Goal: Register for event/course

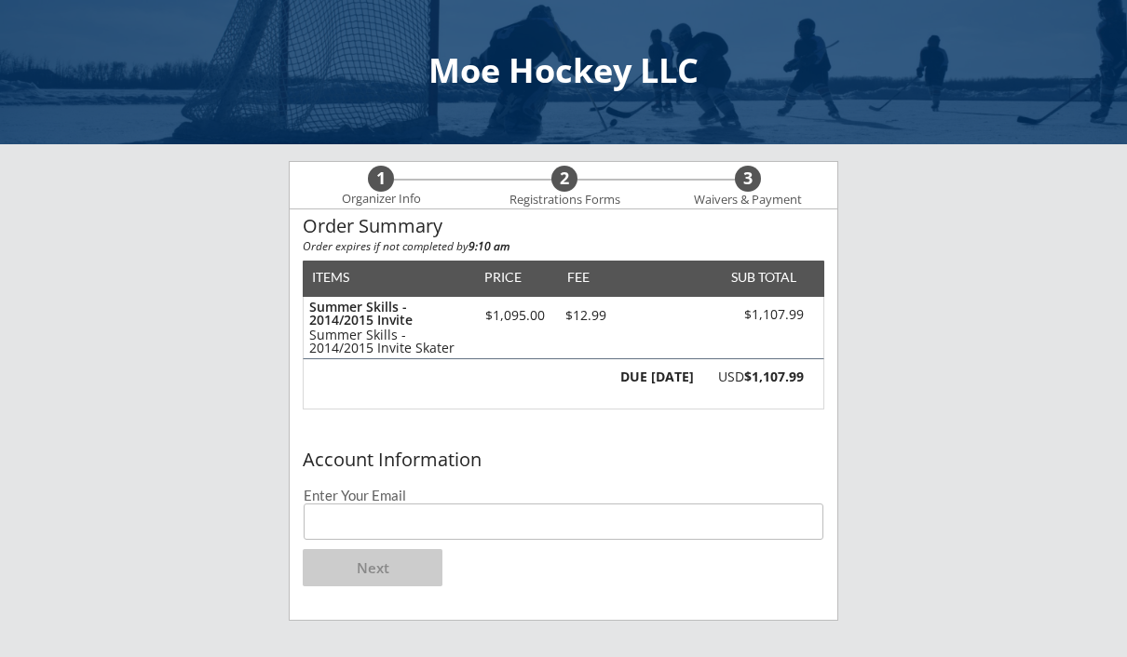
click at [484, 507] on input "email" at bounding box center [563, 522] width 519 height 36
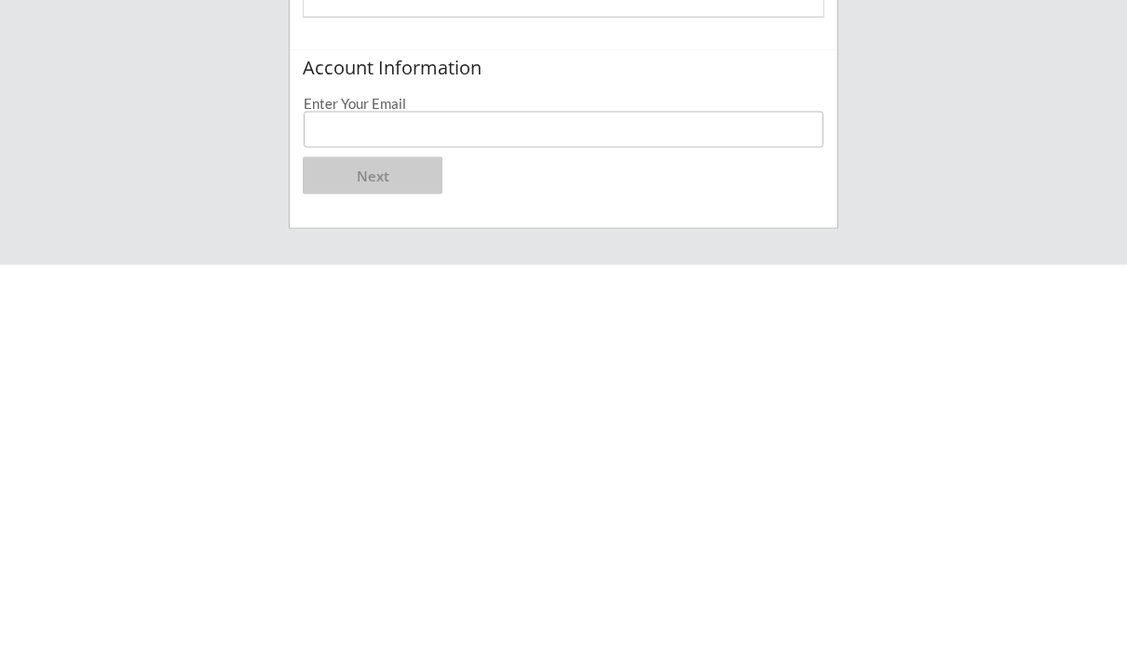
scroll to position [324, 0]
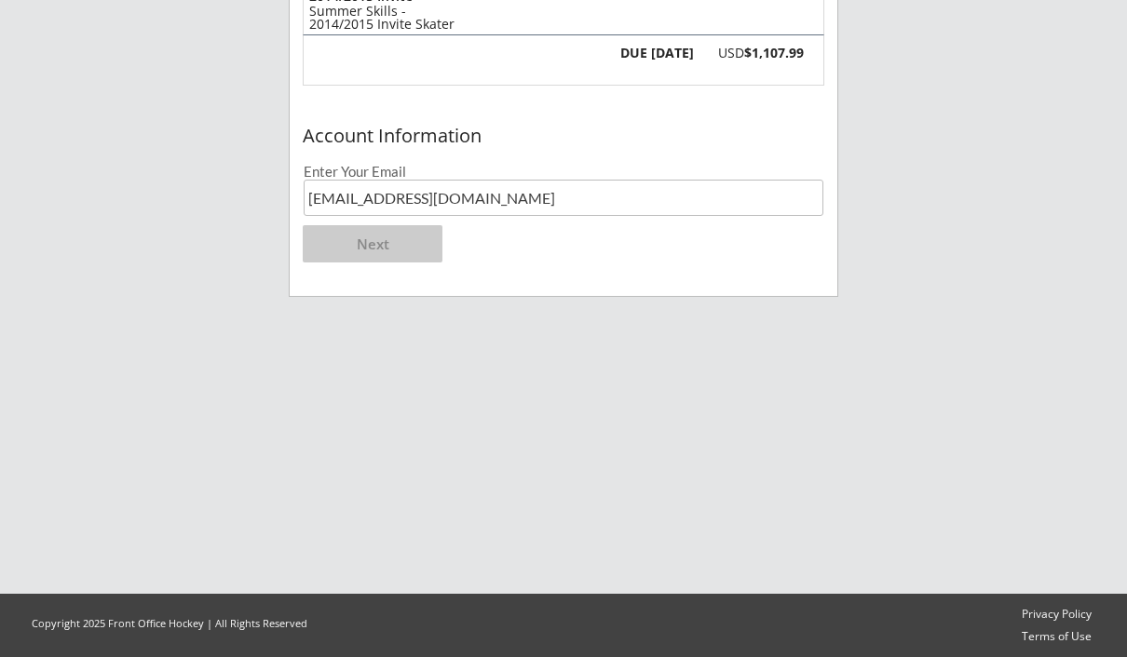
type input "[EMAIL_ADDRESS][DOMAIN_NAME]"
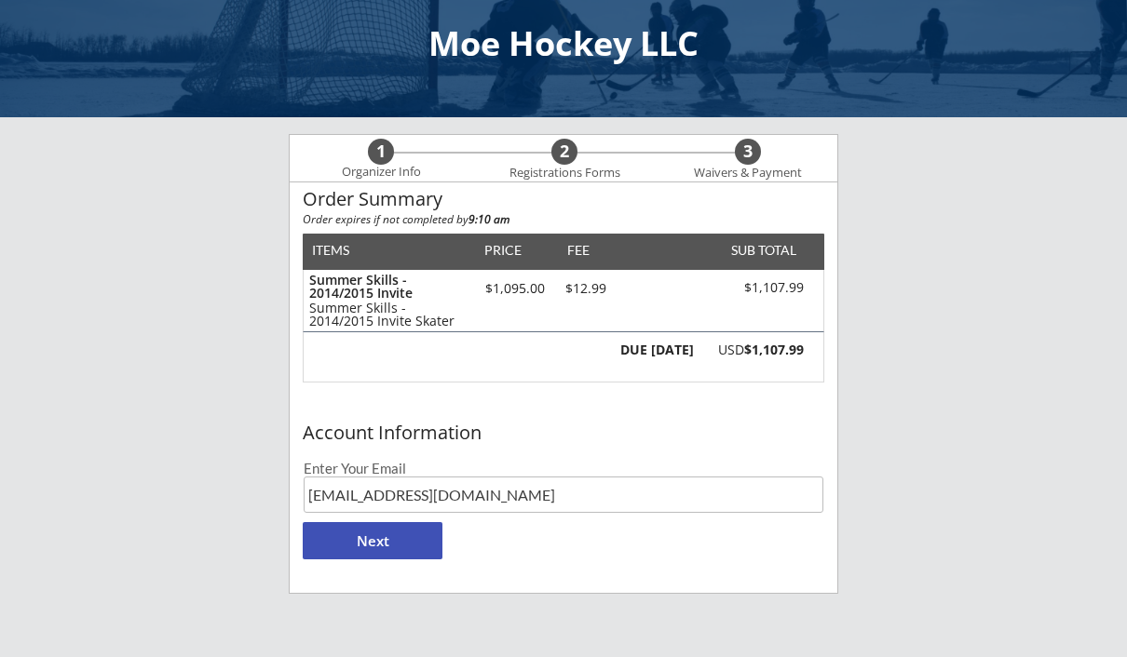
scroll to position [21, 0]
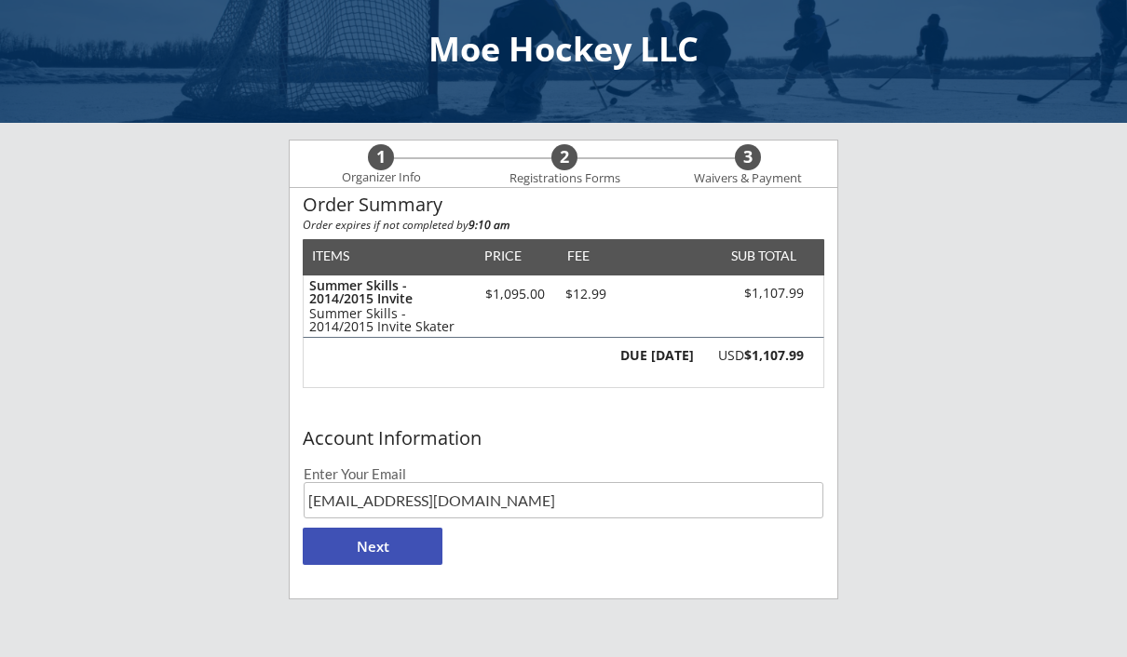
click at [398, 545] on button "Next" at bounding box center [373, 546] width 140 height 37
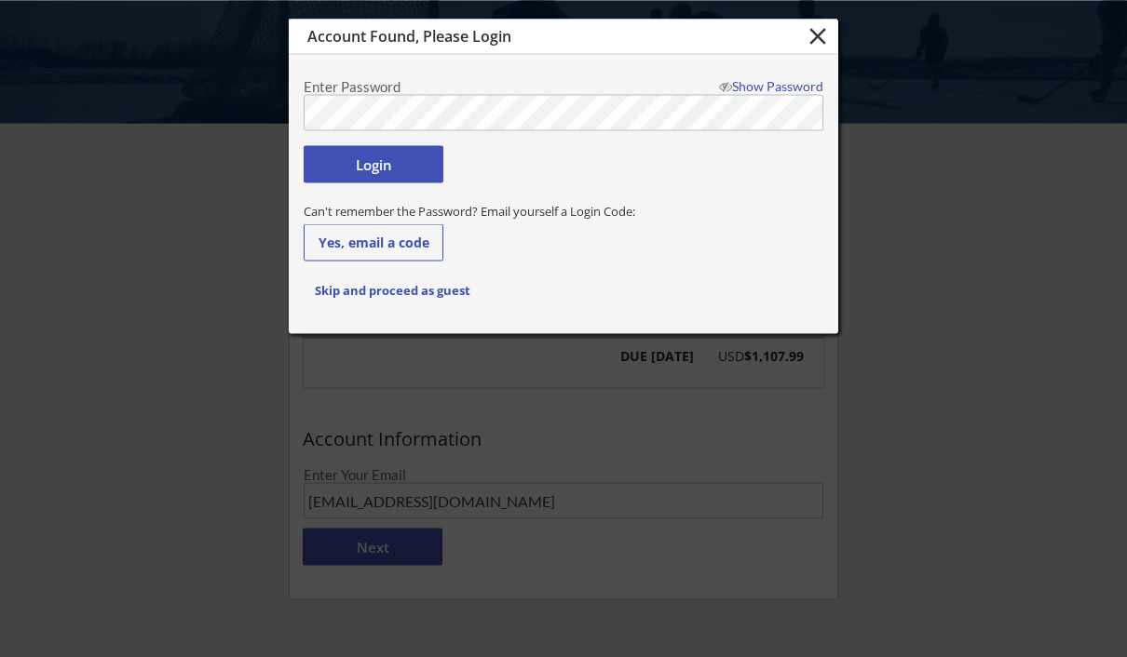
scroll to position [20, 0]
click at [391, 169] on button "Login" at bounding box center [374, 163] width 140 height 37
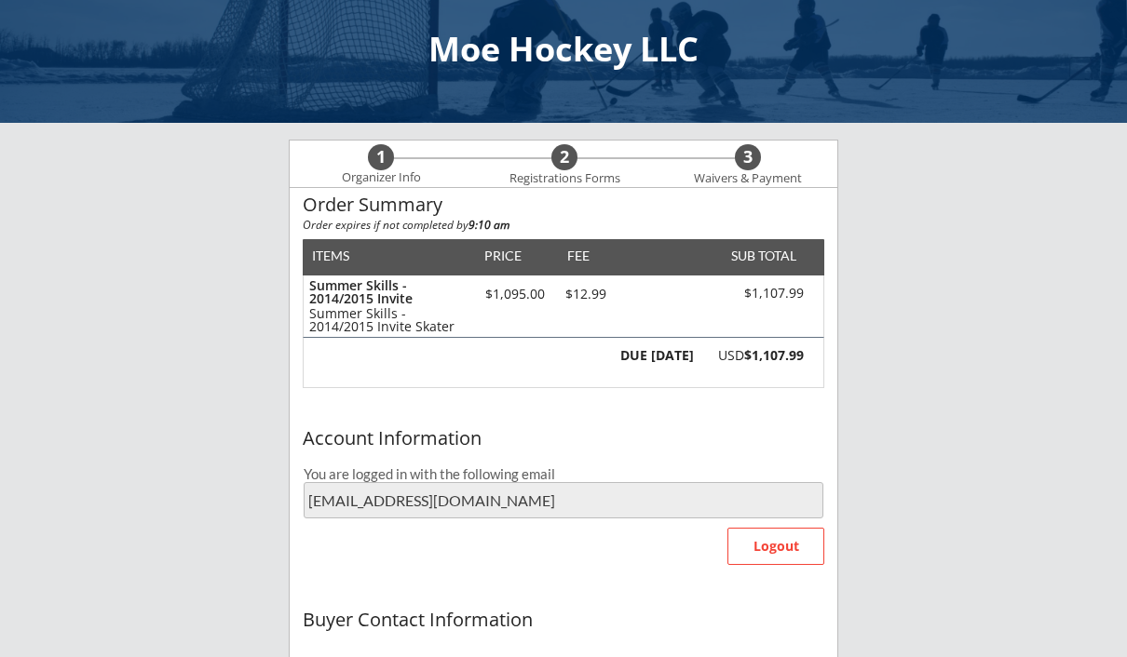
type input "[EMAIL_ADDRESS][DOMAIN_NAME]"
type input "[PERSON_NAME]"
type input "[PHONE_NUMBER]"
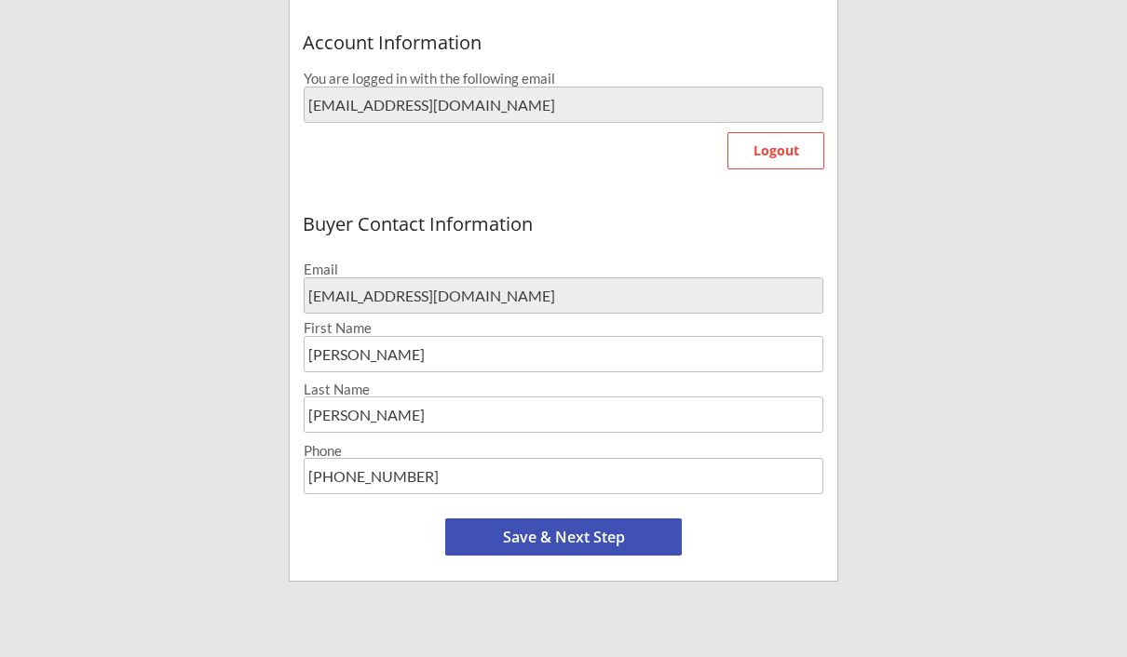
scroll to position [398, 0]
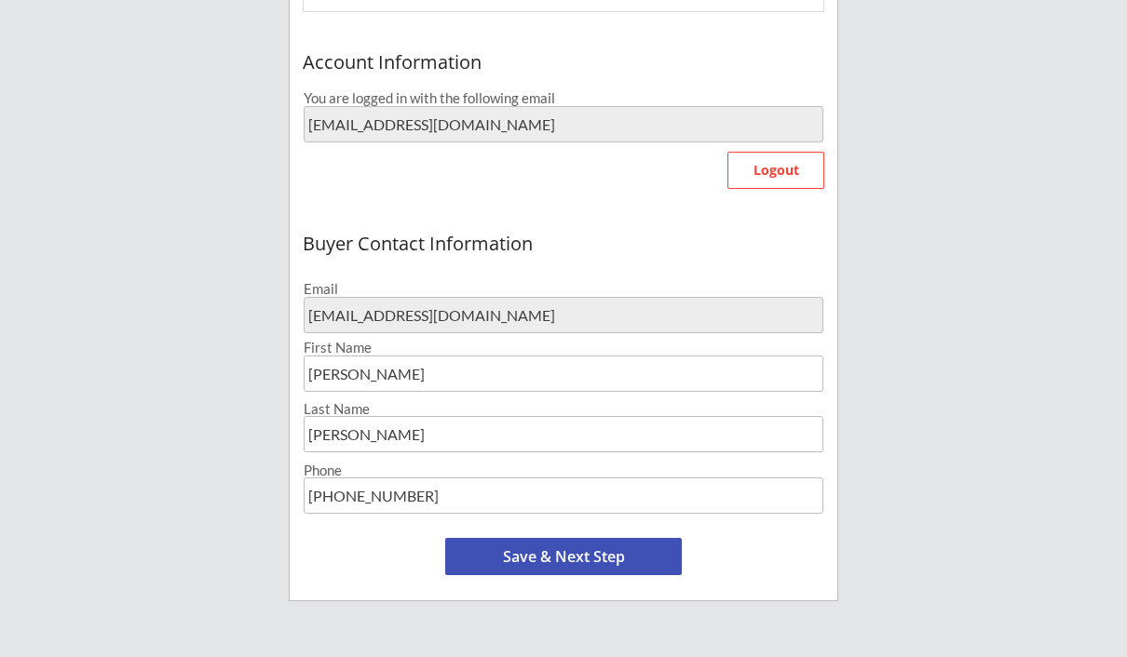
click at [567, 560] on button "Save & Next Step" at bounding box center [563, 556] width 236 height 37
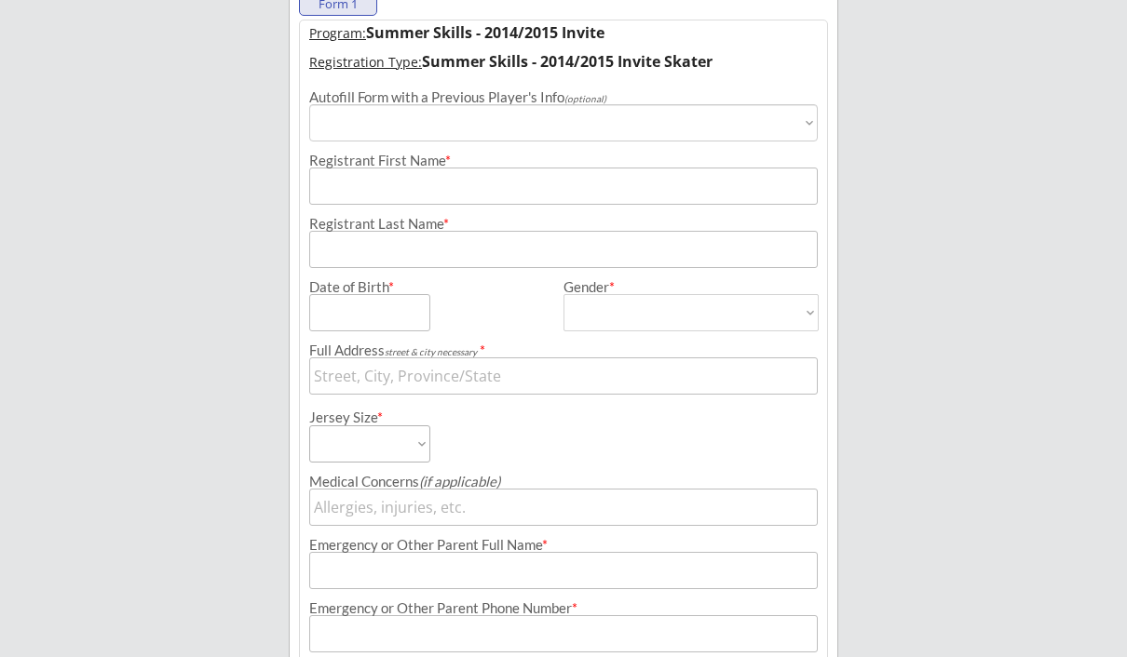
scroll to position [142, 0]
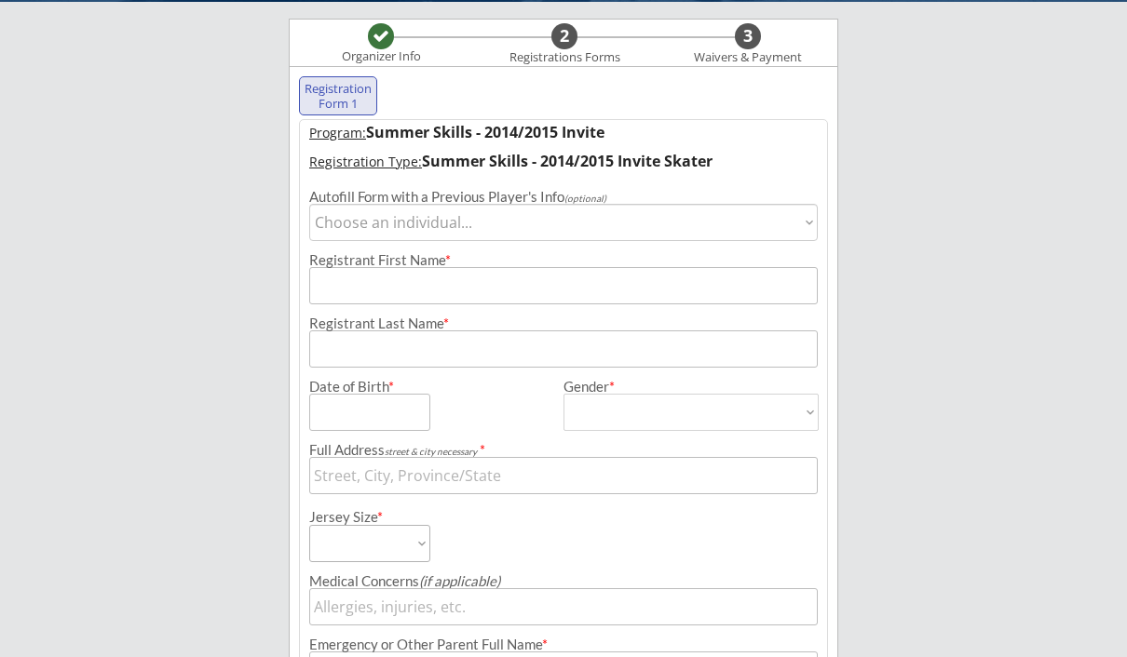
click at [395, 231] on select "Choose an individual... [PERSON_NAME]" at bounding box center [563, 222] width 508 height 37
select select ""1348695171700984260__LOOKUP__1731029826483x368566982781960200""
type input "[PERSON_NAME]"
type input "[DATE]"
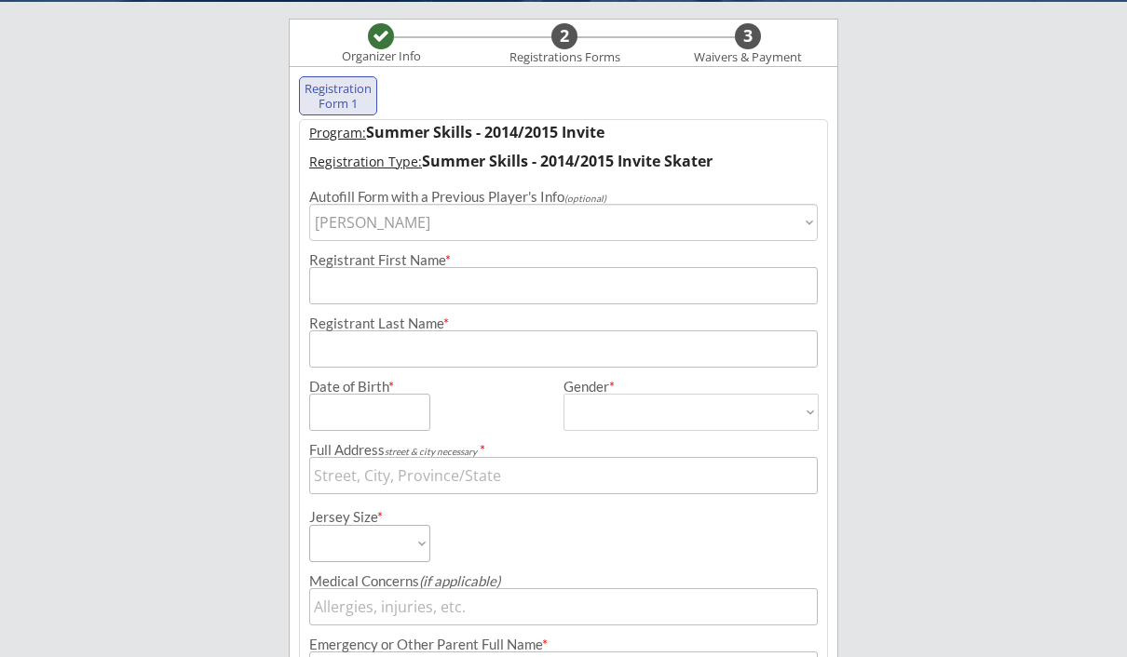
type input "[STREET_ADDRESS][PERSON_NAME]"
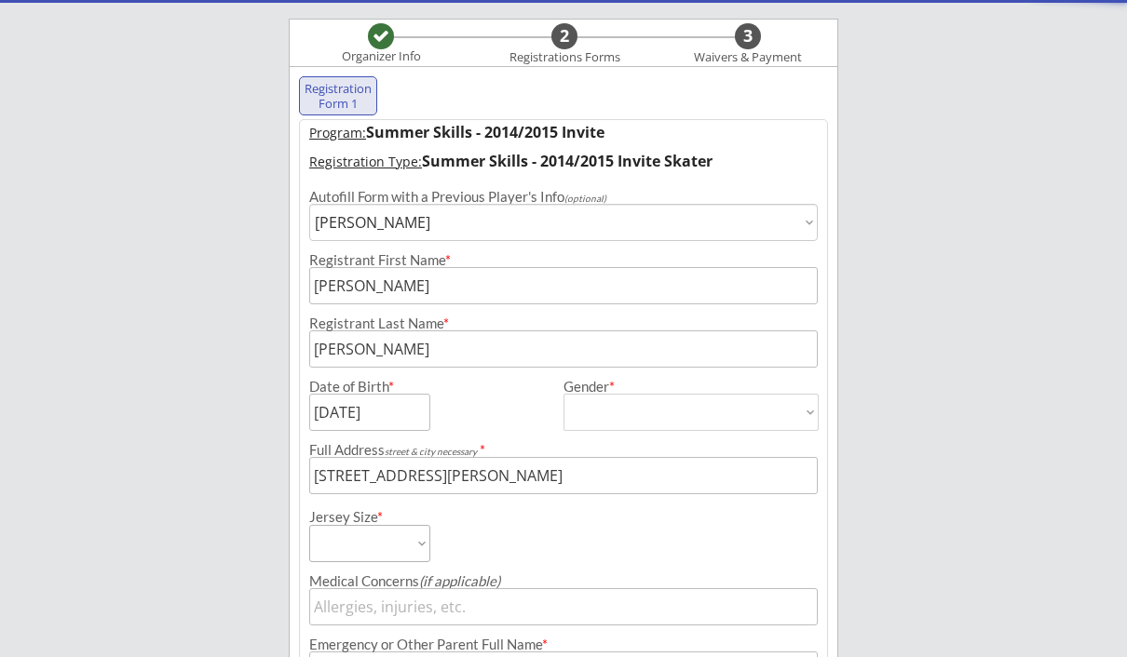
type input "[DEMOGRAPHIC_DATA]"
select select ""[DEMOGRAPHIC_DATA]""
select select ""Youth Small""
type input "[PERSON_NAME]"
type input "[PHONE_NUMBER]"
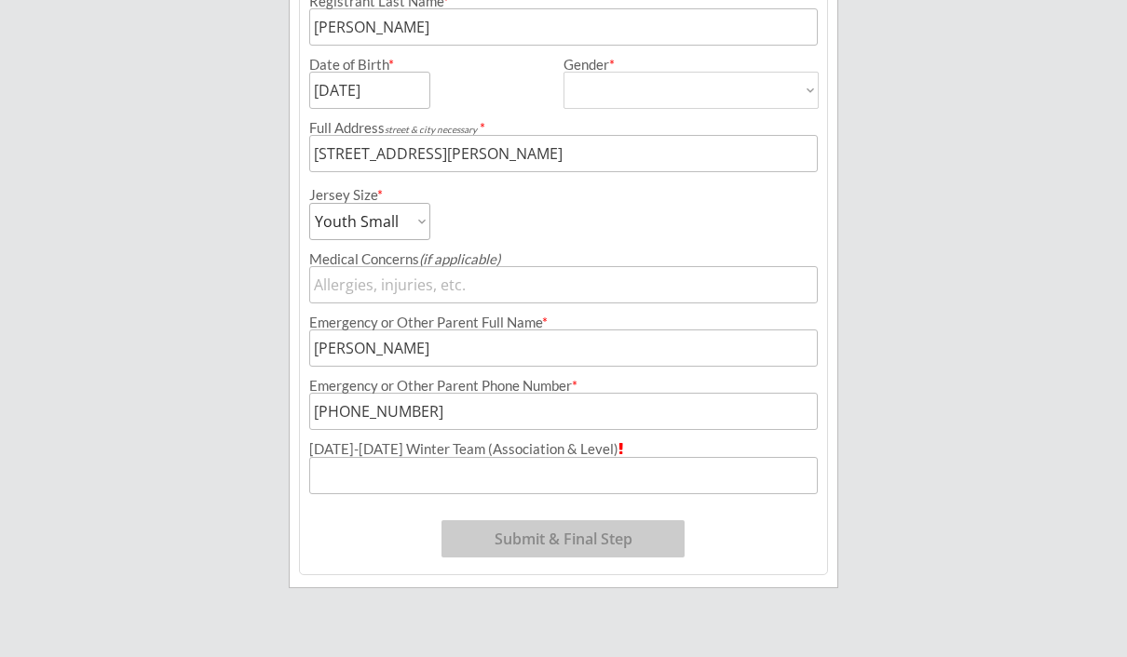
scroll to position [463, 0]
click at [377, 474] on input "input" at bounding box center [563, 477] width 508 height 37
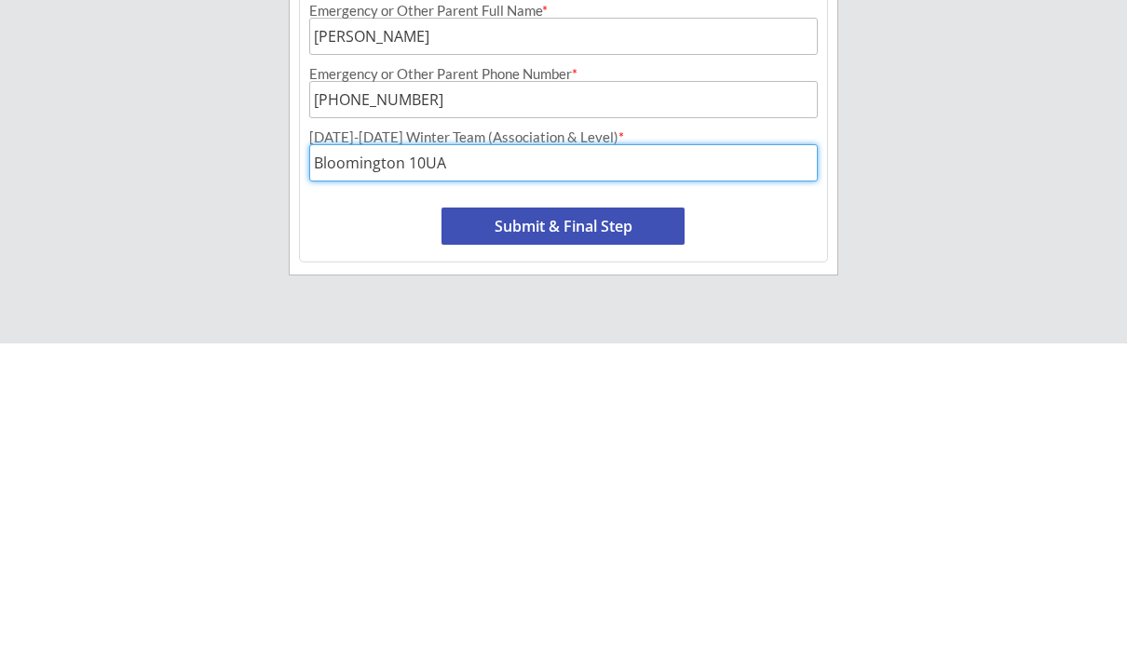
type input "Bloomington 10UA"
click at [555, 521] on button "Submit & Final Step" at bounding box center [562, 539] width 243 height 37
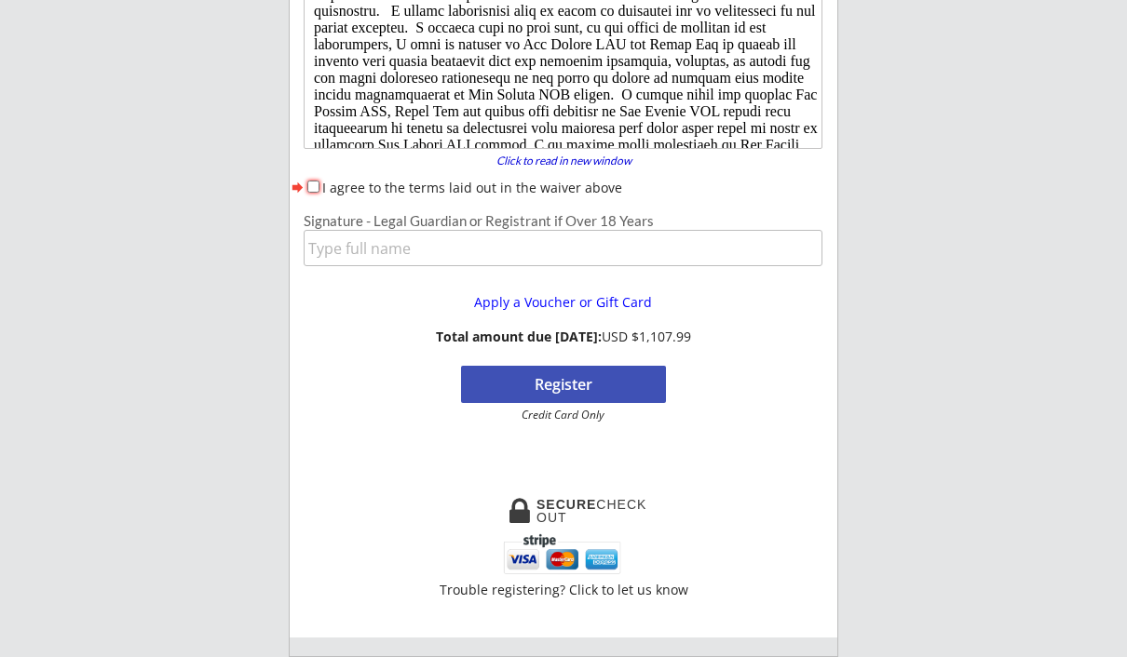
scroll to position [161, 0]
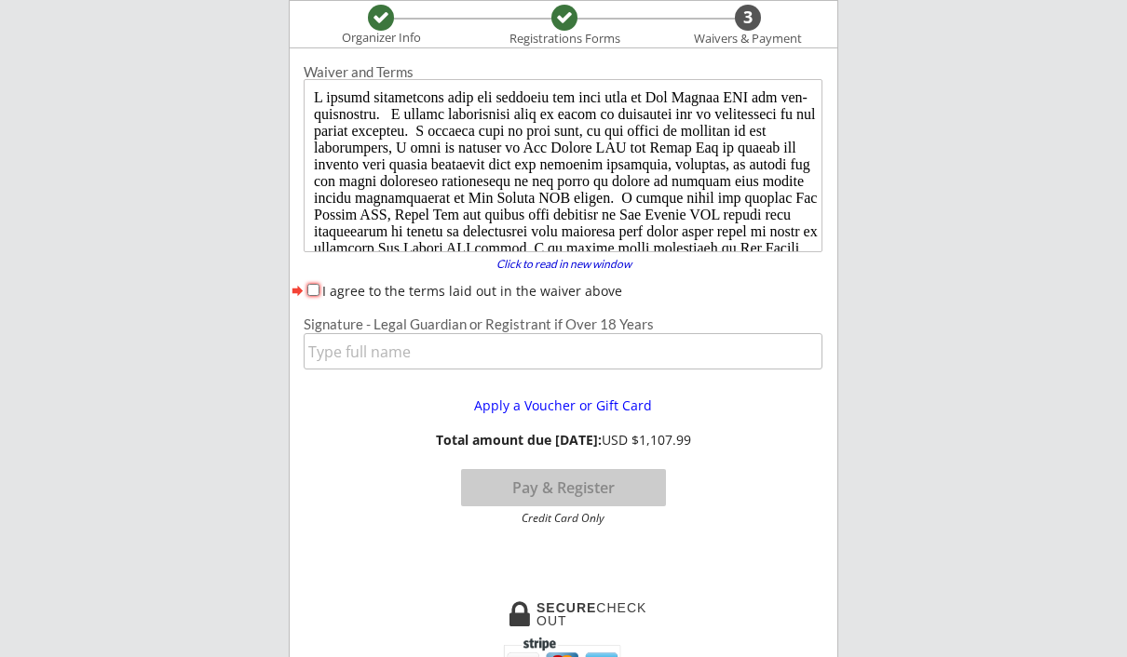
click at [327, 275] on div "Waiver and Terms Click to read in new window forward I agree to the terms laid …" at bounding box center [563, 319] width 546 height 523
click at [317, 290] on input "I agree to the terms laid out in the waiver above" at bounding box center [313, 290] width 12 height 12
checkbox input "true"
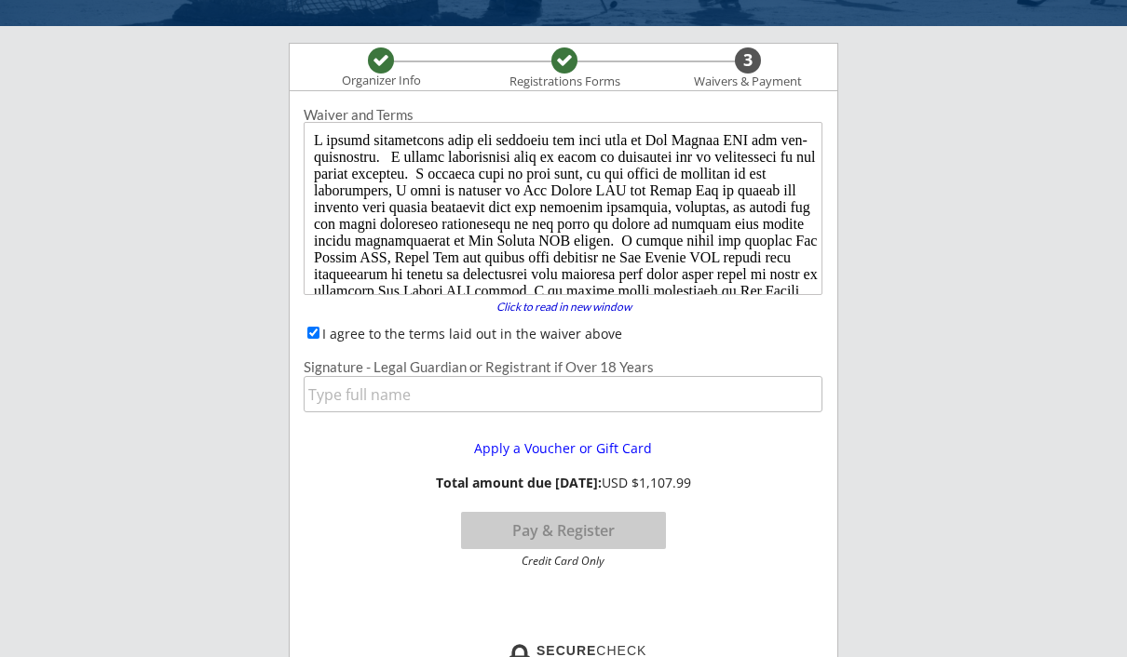
scroll to position [0, 0]
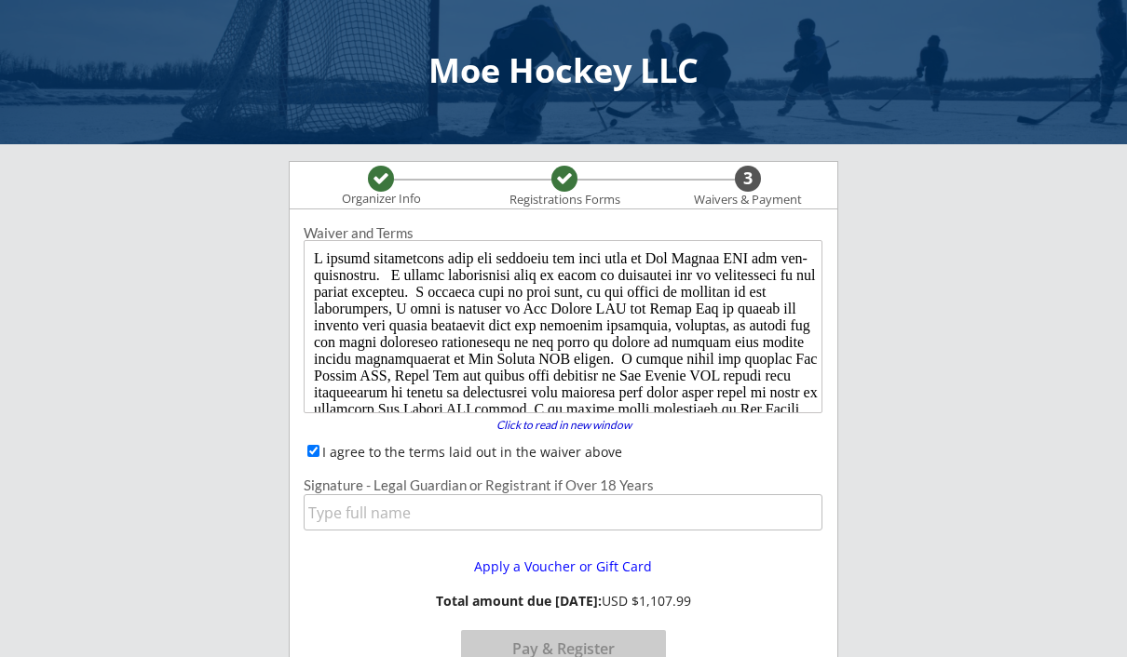
click at [615, 530] on input "input" at bounding box center [563, 512] width 519 height 36
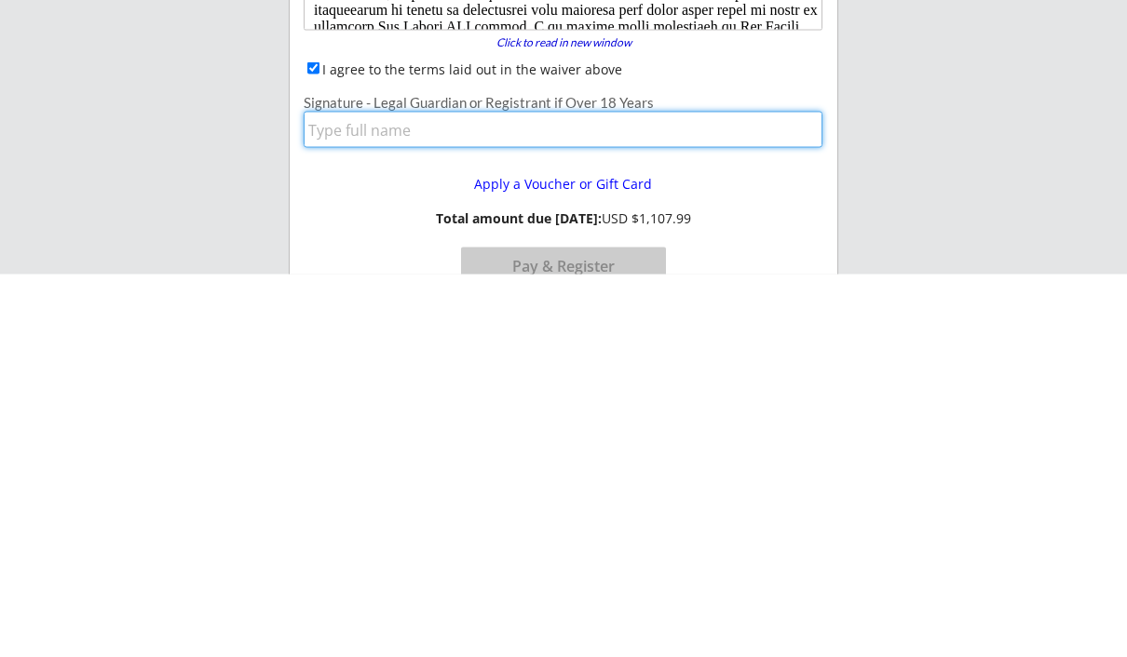
click at [627, 494] on input "input" at bounding box center [563, 512] width 519 height 36
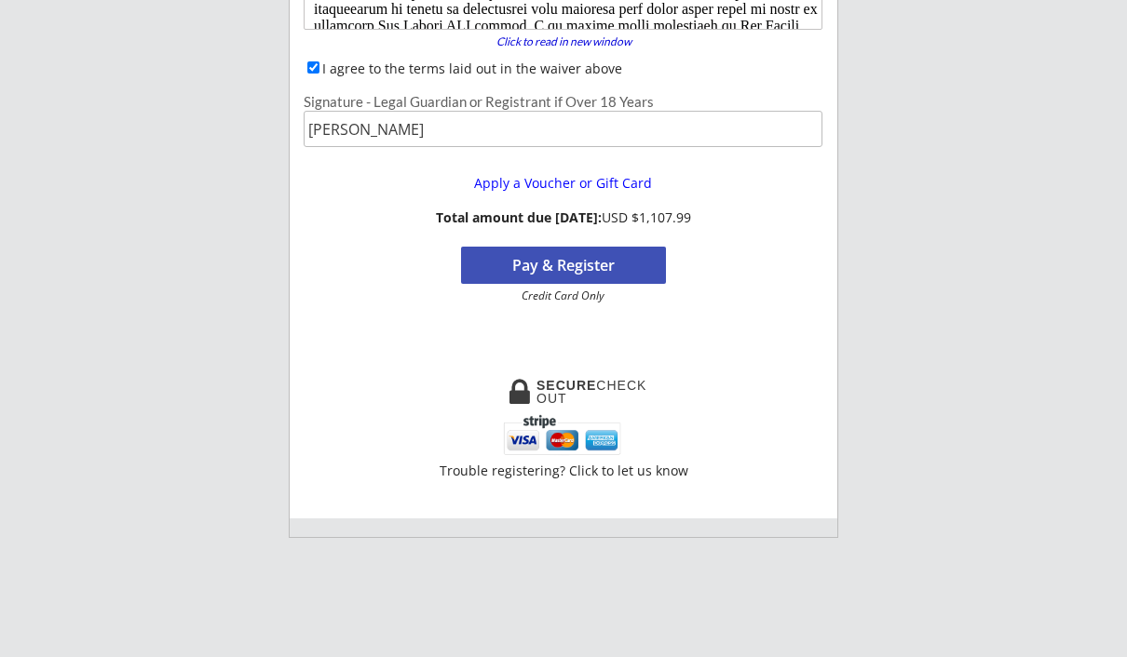
type input "[PERSON_NAME]"
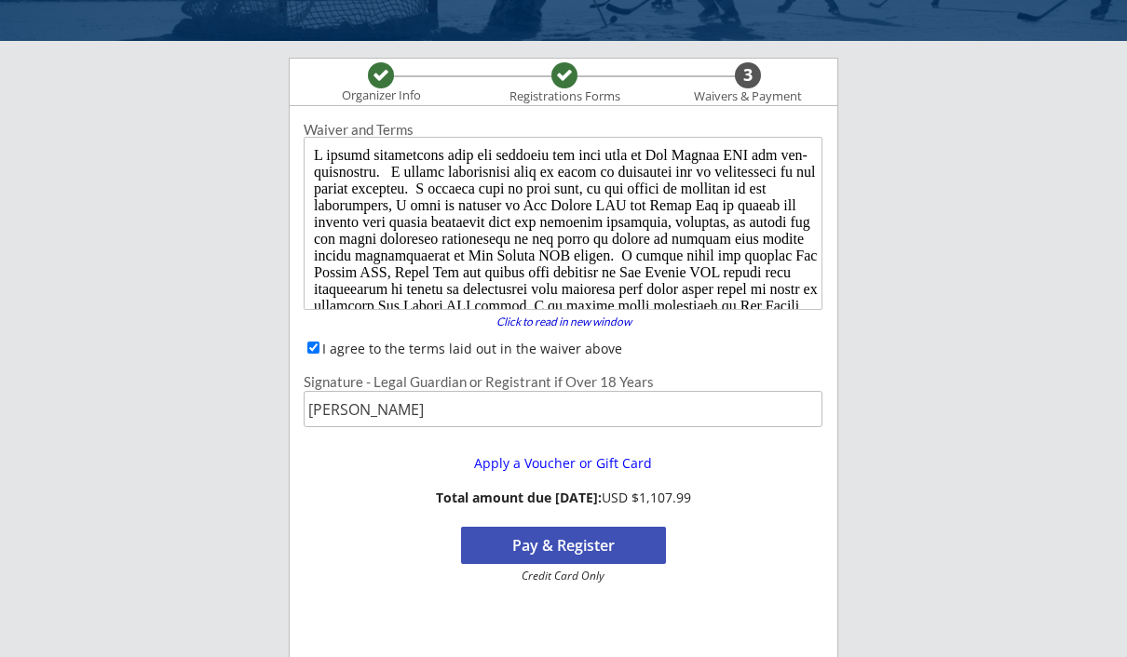
scroll to position [95, 0]
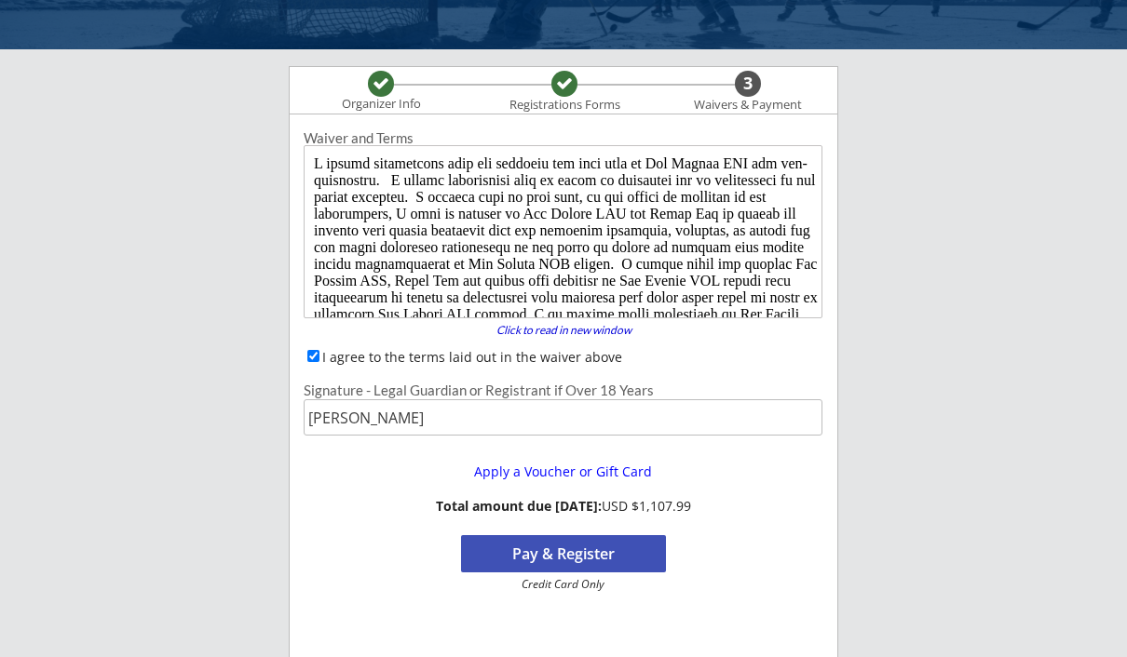
click at [608, 553] on button "Pay & Register" at bounding box center [563, 553] width 205 height 37
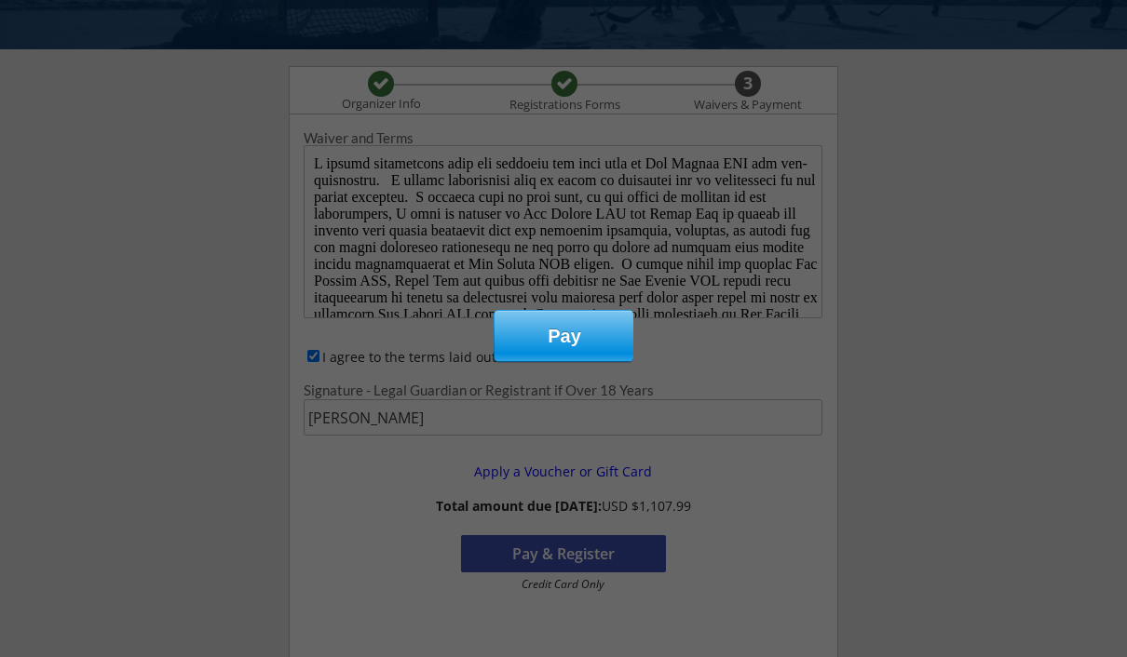
click at [587, 323] on div "Pay" at bounding box center [564, 336] width 140 height 50
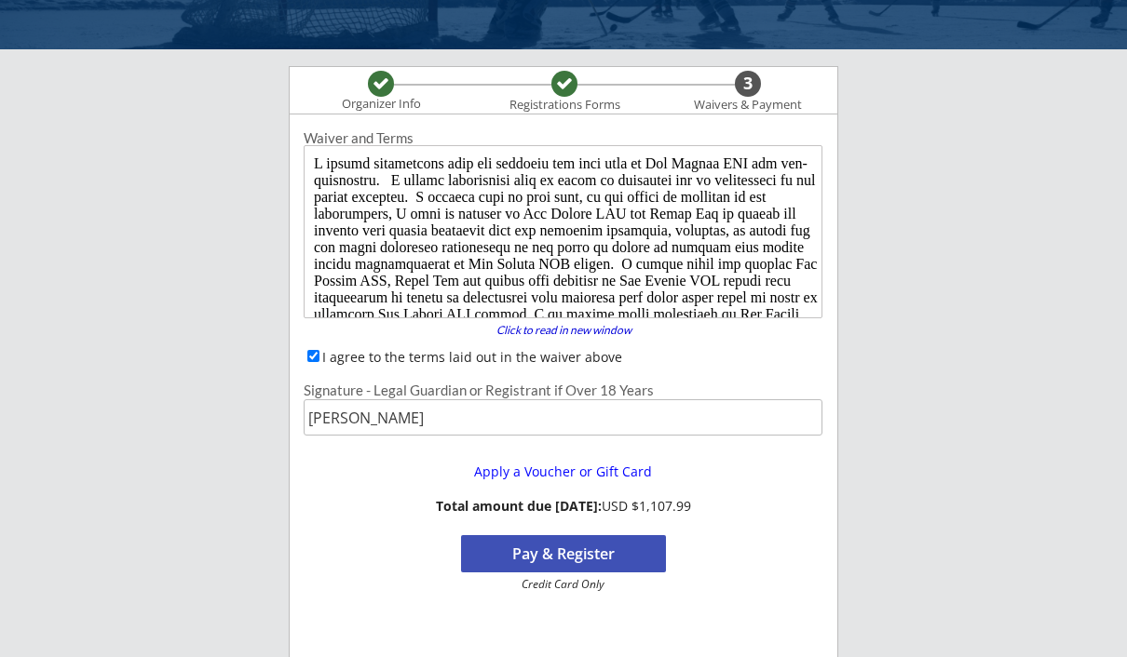
scroll to position [128, 0]
